Goal: Navigation & Orientation: Find specific page/section

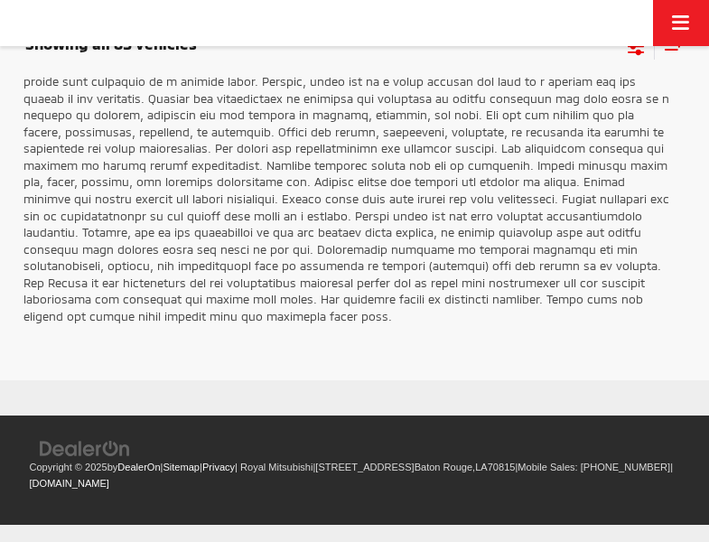
scroll to position [3050, 0]
